Goal: Information Seeking & Learning: Check status

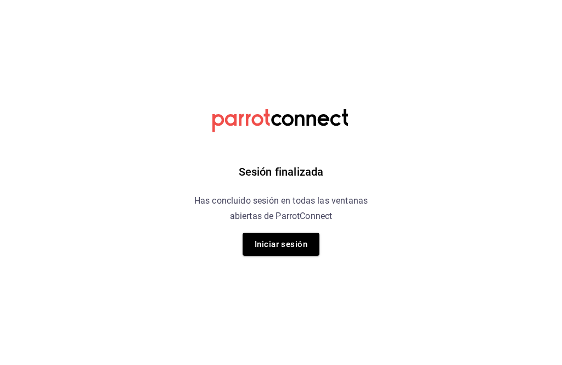
click at [284, 242] on button "Iniciar sesión" at bounding box center [280, 244] width 77 height 23
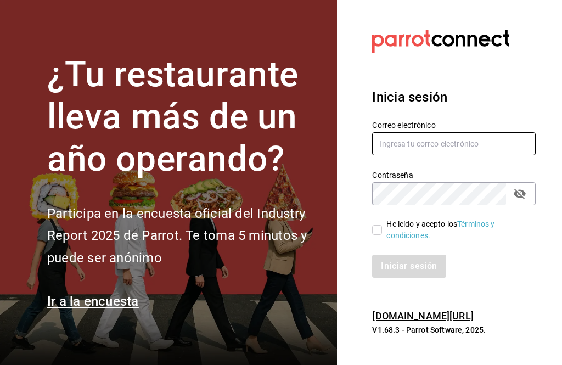
click at [448, 155] on input "text" at bounding box center [453, 143] width 163 height 23
type input "[PERSON_NAME][EMAIL_ADDRESS][DOMAIN_NAME]"
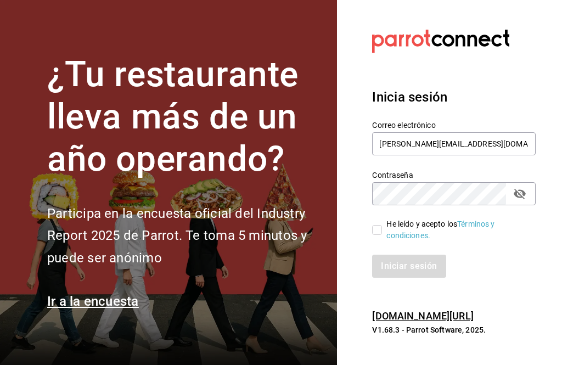
click at [374, 235] on input "He leído y acepto los Términos y condiciones." at bounding box center [377, 230] width 10 height 10
checkbox input "true"
click at [424, 278] on button "Iniciar sesión" at bounding box center [409, 266] width 75 height 23
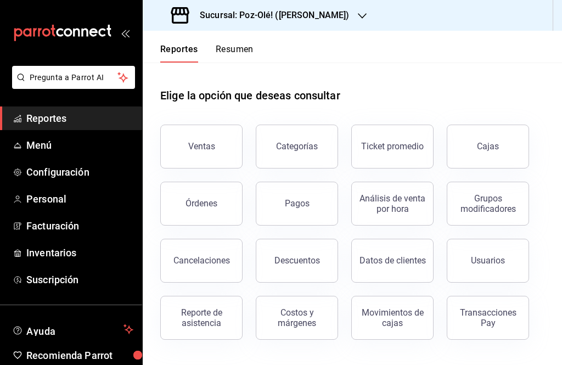
click at [489, 153] on button "Cajas" at bounding box center [488, 147] width 82 height 44
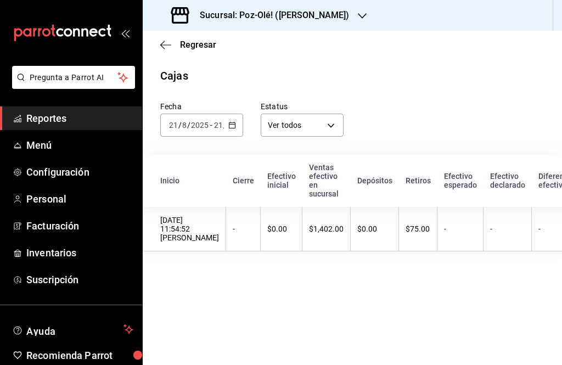
click at [207, 127] on input "2025" at bounding box center [199, 125] width 19 height 9
click at [229, 126] on \(Stroke\) "button" at bounding box center [232, 125] width 7 height 6
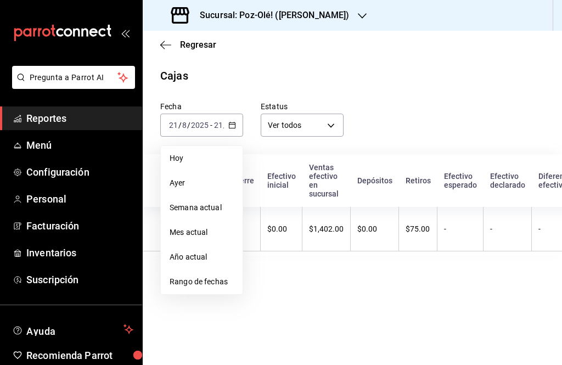
click at [190, 212] on span "Semana actual" at bounding box center [202, 208] width 64 height 12
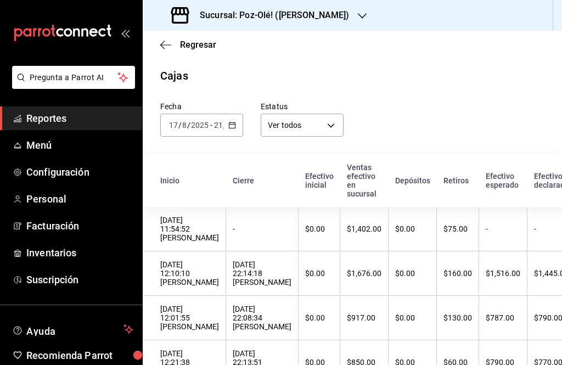
click at [182, 127] on input "8" at bounding box center [184, 125] width 5 height 9
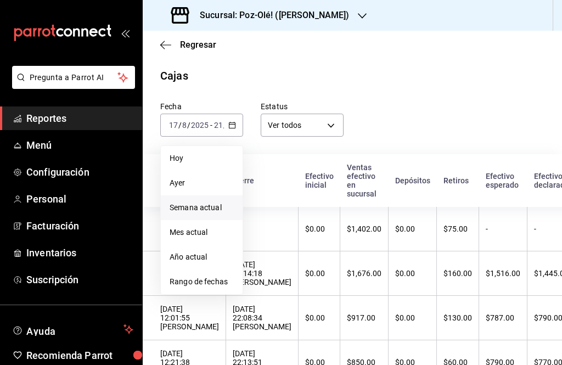
click at [203, 280] on span "Rango de fechas" at bounding box center [202, 282] width 64 height 12
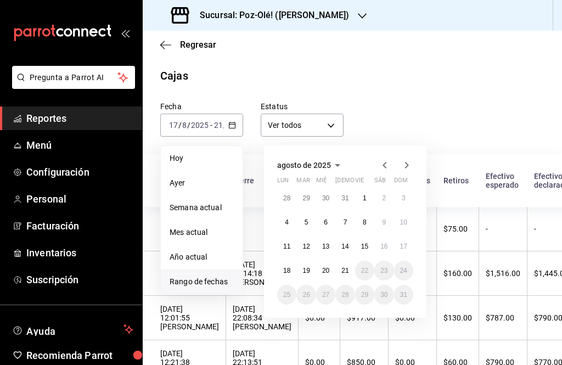
click at [302, 264] on button "19" at bounding box center [305, 271] width 19 height 20
click at [309, 269] on abbr "19" at bounding box center [305, 271] width 7 height 8
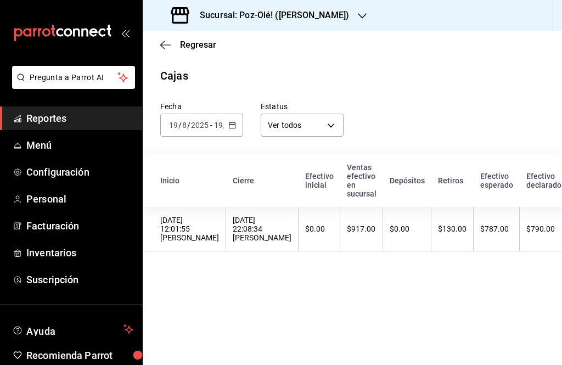
click at [380, 226] on th "$917.00" at bounding box center [361, 229] width 43 height 44
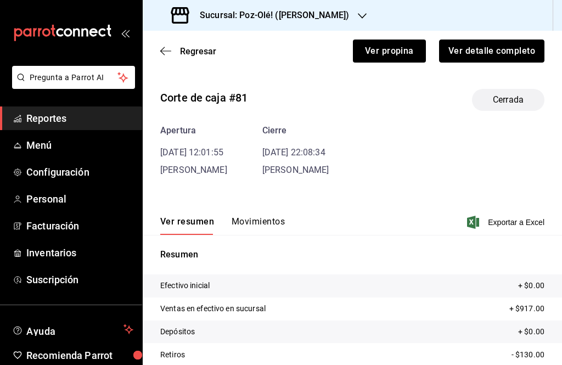
click at [480, 46] on button "Ver detalle completo" at bounding box center [491, 51] width 105 height 23
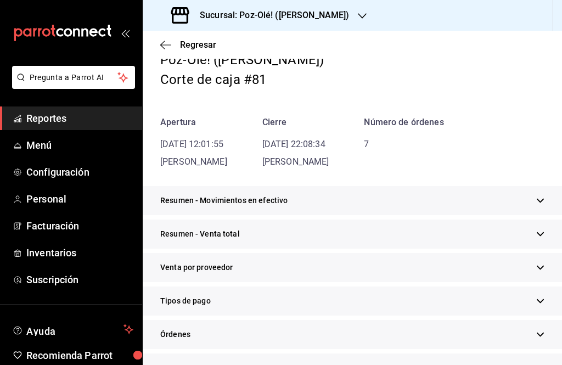
scroll to position [58, 0]
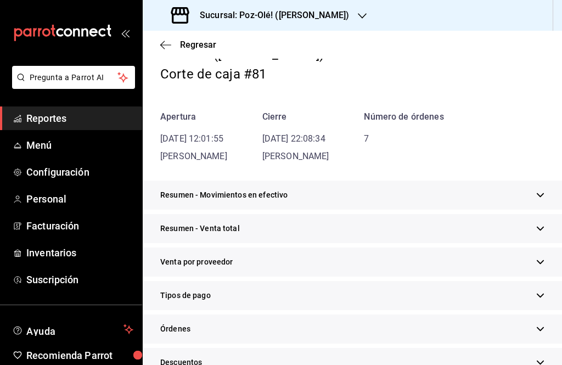
click at [204, 302] on div "Tipos de pago" at bounding box center [352, 295] width 419 height 29
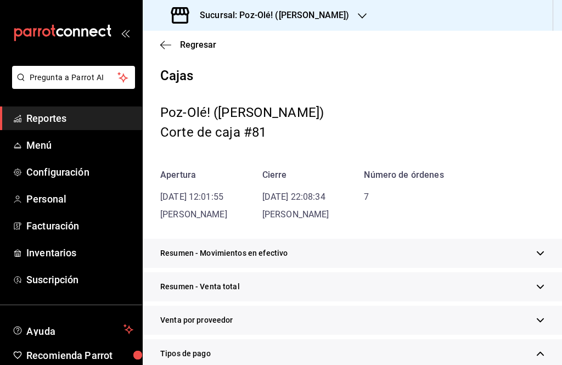
scroll to position [0, 0]
click at [170, 42] on icon "button" at bounding box center [165, 45] width 11 height 10
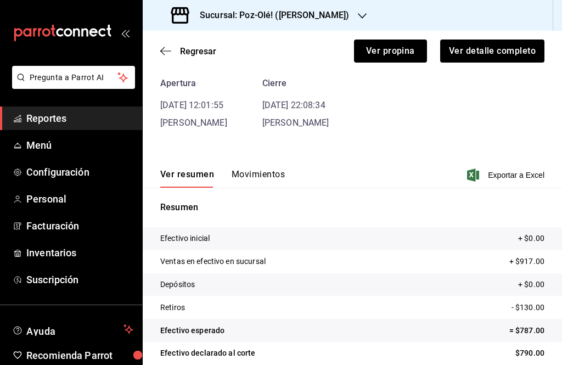
scroll to position [47, 0]
click at [257, 175] on button "Movimientos" at bounding box center [258, 179] width 53 height 19
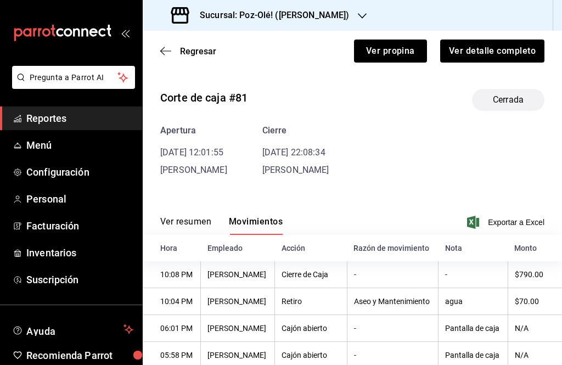
scroll to position [0, 0]
click at [168, 66] on div "Regresar Ver propina Ver detalle completo" at bounding box center [352, 51] width 419 height 41
click at [173, 53] on span "Regresar" at bounding box center [188, 51] width 56 height 10
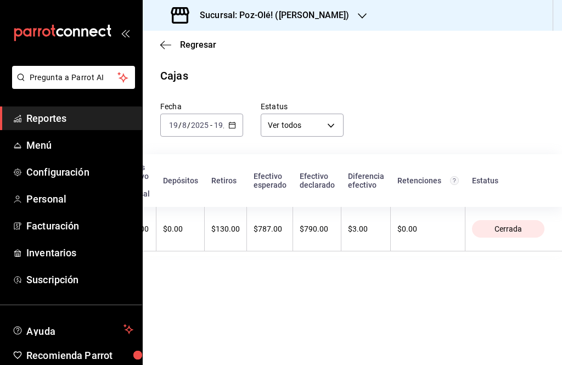
scroll to position [0, 249]
click at [205, 126] on input "2025" at bounding box center [199, 125] width 19 height 9
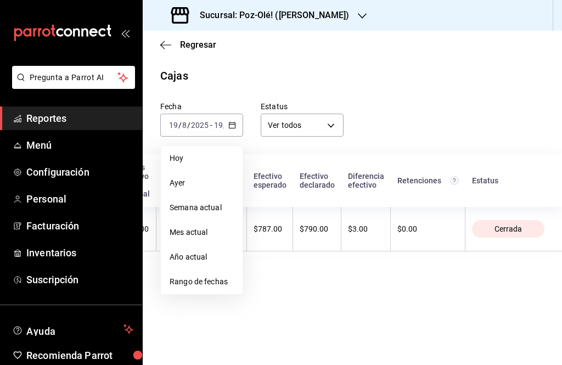
click at [193, 290] on li "Rango de fechas" at bounding box center [202, 281] width 82 height 25
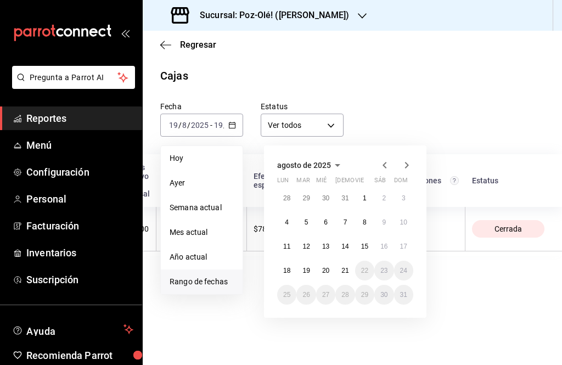
click at [324, 267] on abbr "20" at bounding box center [325, 271] width 7 height 8
click at [319, 272] on button "20" at bounding box center [325, 271] width 19 height 20
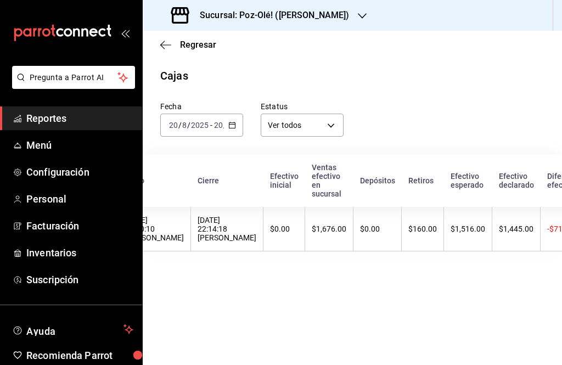
scroll to position [0, 42]
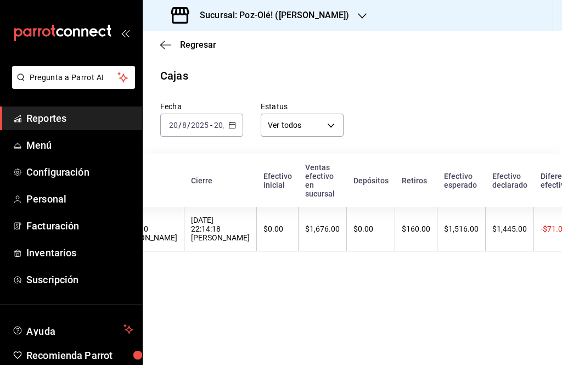
click at [344, 226] on th "$1,676.00" at bounding box center [322, 229] width 48 height 44
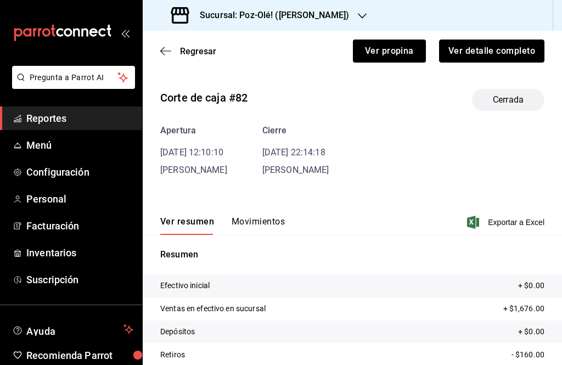
click at [464, 50] on button "Ver detalle completo" at bounding box center [491, 51] width 105 height 23
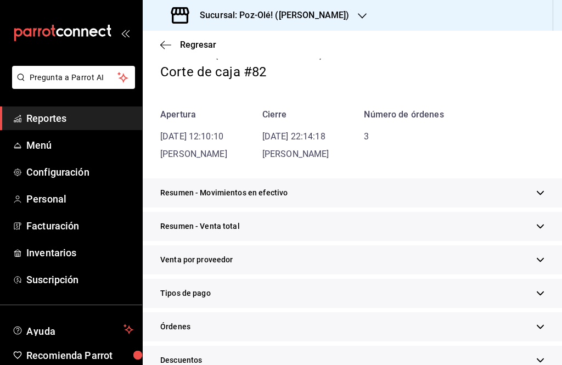
scroll to position [61, 0]
click at [228, 295] on div "Tipos de pago" at bounding box center [352, 292] width 419 height 29
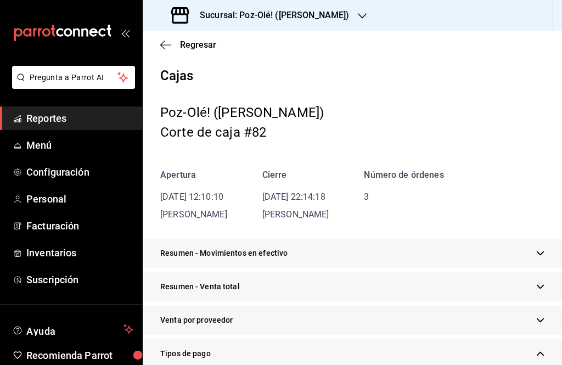
scroll to position [0, 0]
click at [170, 46] on icon "button" at bounding box center [165, 45] width 11 height 10
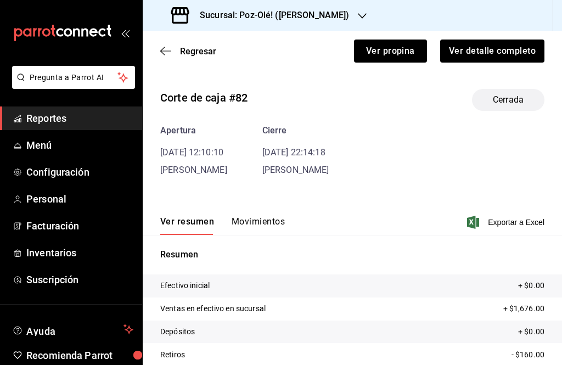
click at [238, 223] on button "Movimientos" at bounding box center [258, 225] width 53 height 19
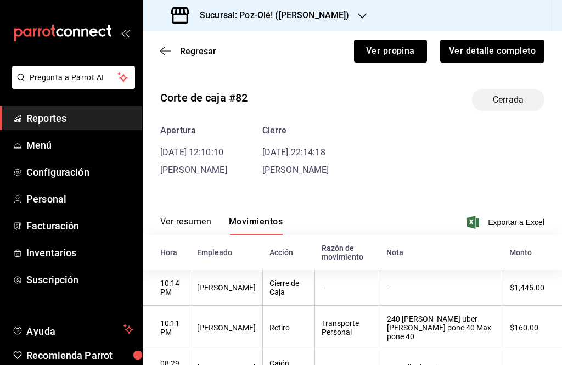
click at [161, 47] on icon "button" at bounding box center [165, 51] width 11 height 10
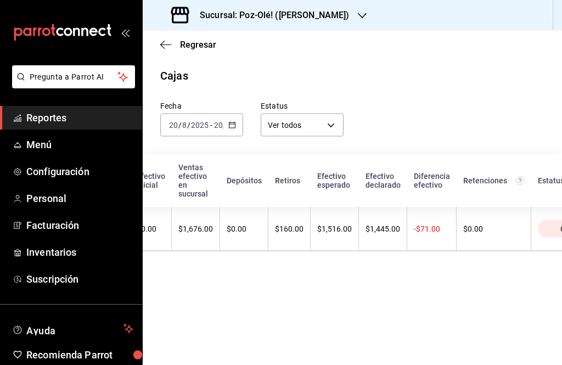
scroll to position [0, 166]
click at [220, 222] on th "$1,676.00" at bounding box center [198, 229] width 48 height 44
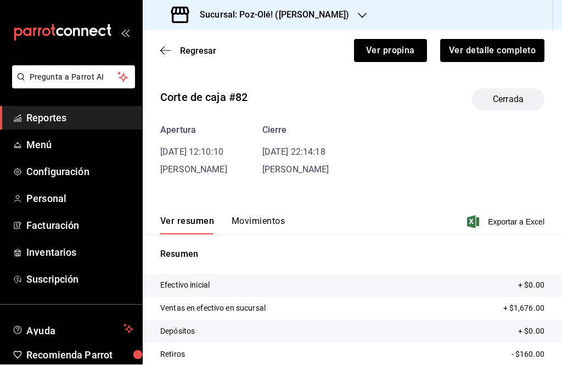
click at [263, 230] on button "Movimientos" at bounding box center [258, 225] width 53 height 19
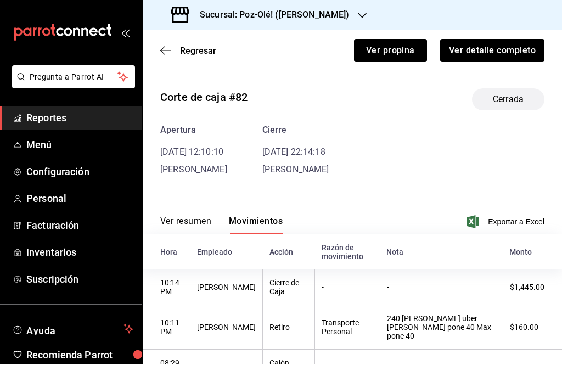
click at [173, 54] on span "Regresar" at bounding box center [188, 51] width 56 height 10
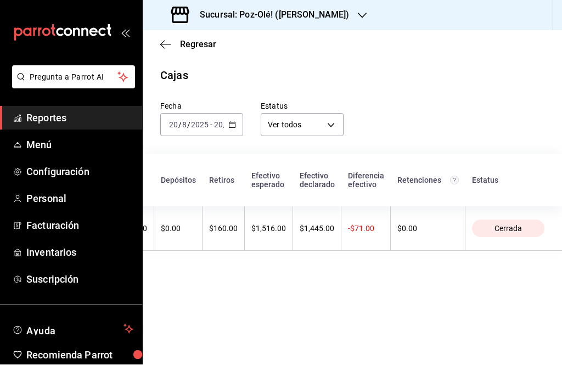
scroll to position [0, 256]
click at [176, 114] on div "2025-08-20 20 / 8 / 2025 - 2025-08-20 20 / 8 / 2025" at bounding box center [201, 125] width 83 height 23
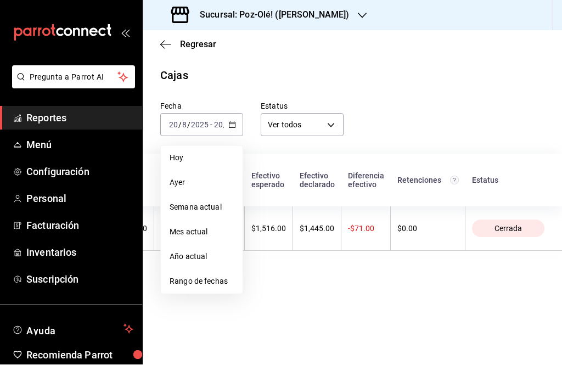
click at [174, 273] on li "Rango de fechas" at bounding box center [202, 281] width 82 height 25
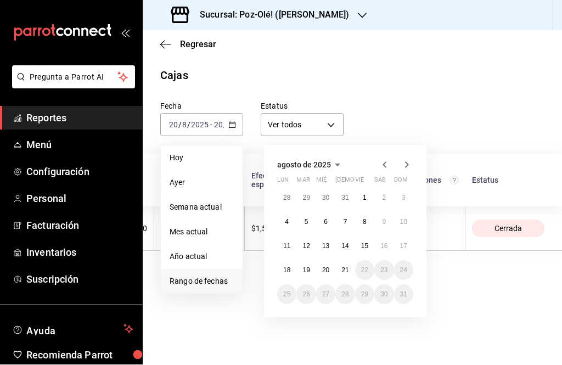
click at [302, 264] on button "19" at bounding box center [305, 271] width 19 height 20
click at [306, 269] on abbr "19" at bounding box center [305, 271] width 7 height 8
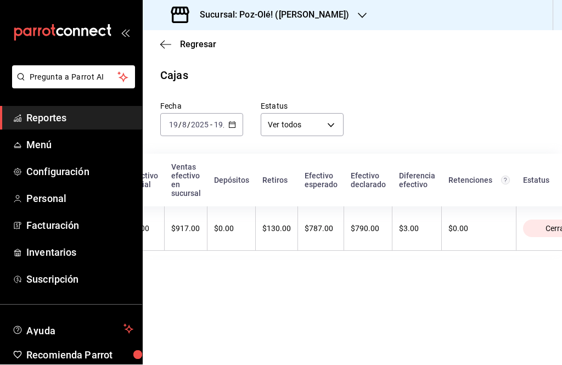
scroll to position [0, 173]
click at [173, 115] on div "2025-08-19 19 / 8 / 2025 - 2025-08-19 19 / 8 / 2025" at bounding box center [201, 125] width 83 height 23
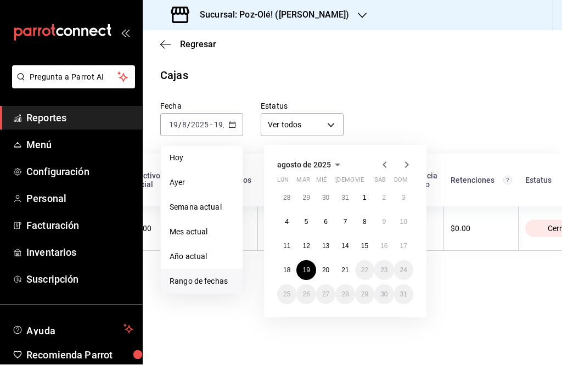
click at [317, 266] on button "20" at bounding box center [325, 271] width 19 height 20
click at [308, 254] on button "12" at bounding box center [305, 246] width 19 height 20
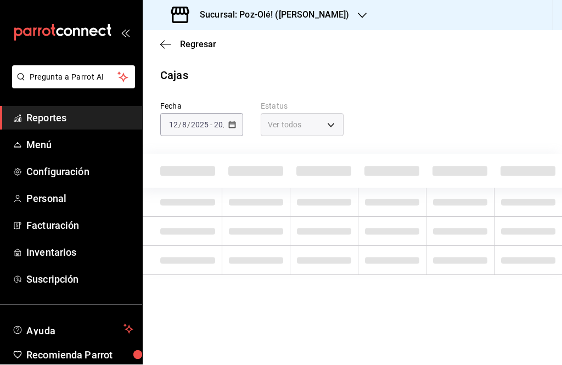
click at [320, 266] on td at bounding box center [324, 260] width 68 height 29
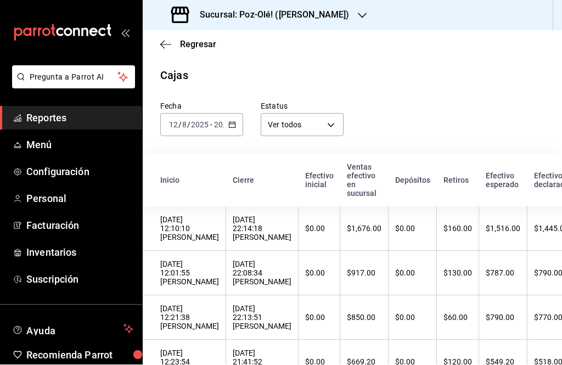
click at [205, 114] on div "2025-08-12 12 / 8 / 2025 - 2025-08-20 20 / 8 / 2025" at bounding box center [201, 125] width 83 height 23
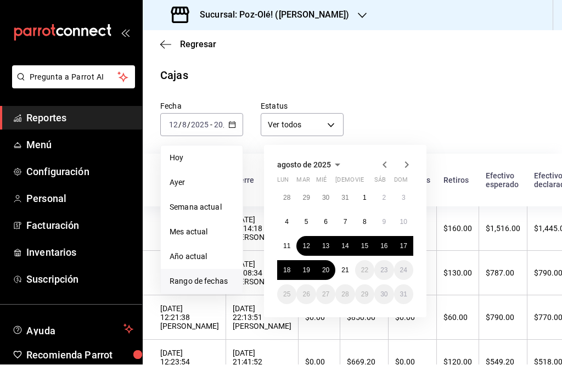
click at [326, 261] on button "20" at bounding box center [325, 271] width 19 height 20
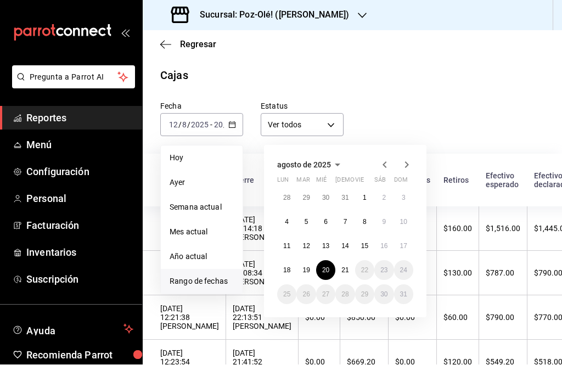
click at [325, 265] on button "20" at bounding box center [325, 271] width 19 height 20
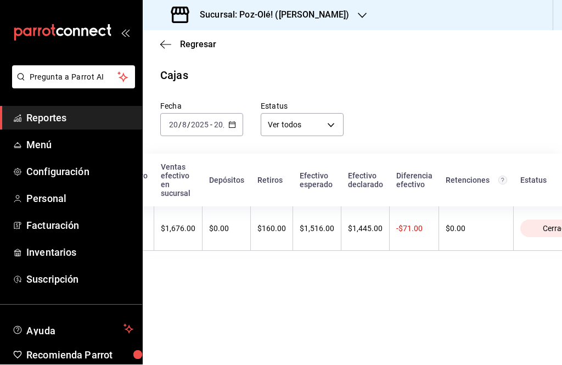
scroll to position [0, 187]
